Goal: Transaction & Acquisition: Book appointment/travel/reservation

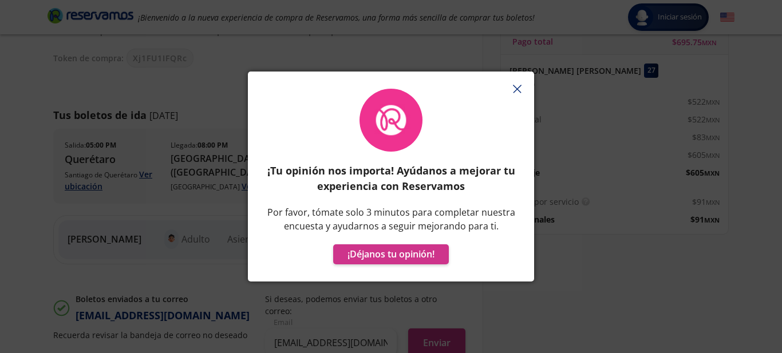
click at [514, 90] on icon "button" at bounding box center [517, 89] width 9 height 9
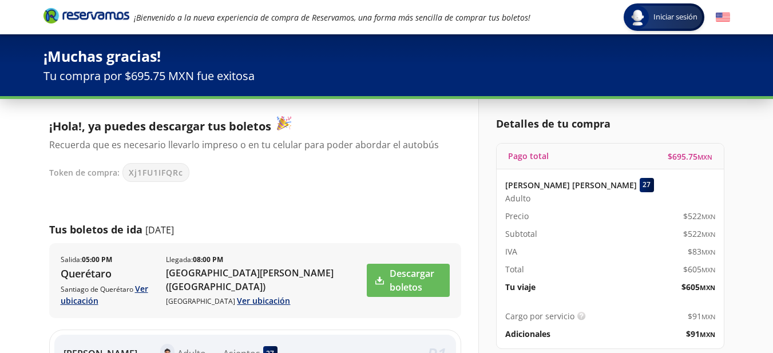
click at [729, 15] on img at bounding box center [723, 17] width 14 height 14
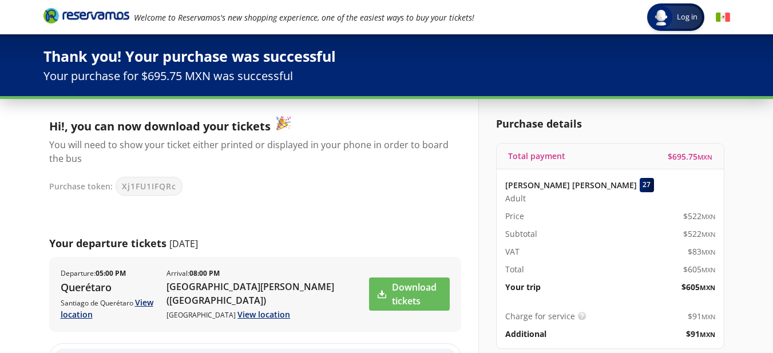
click at [722, 15] on img at bounding box center [723, 17] width 14 height 14
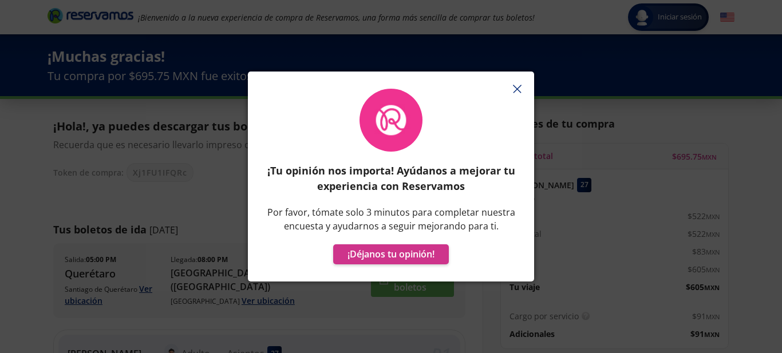
click at [513, 88] on icon "button" at bounding box center [517, 89] width 9 height 9
